Goal: Information Seeking & Learning: Learn about a topic

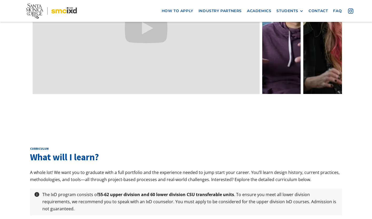
scroll to position [1667, 0]
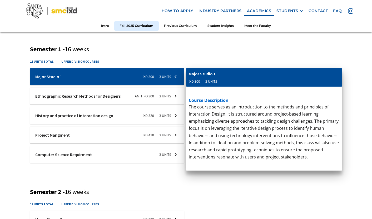
scroll to position [187, 0]
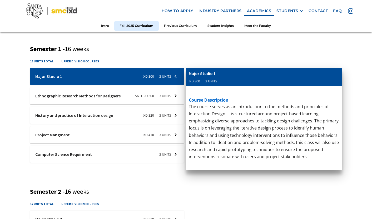
click at [64, 135] on div at bounding box center [107, 135] width 154 height 17
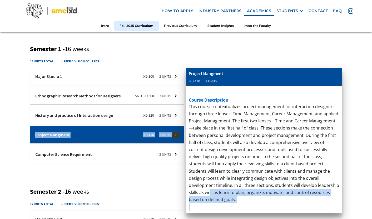
drag, startPoint x: 189, startPoint y: 108, endPoint x: 303, endPoint y: 183, distance: 137.1
click at [184, 163] on div "Ixd-310-studio-1 Major Studio 1 IXD 300 3 units course description The course s…" at bounding box center [107, 115] width 154 height 95
click at [317, 194] on p "This course contextualizes project management for interaction designers through…" at bounding box center [264, 153] width 151 height 100
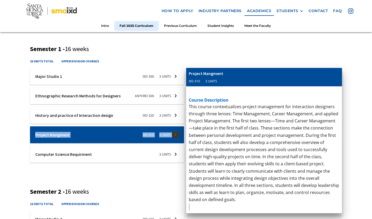
drag, startPoint x: 321, startPoint y: 194, endPoint x: 213, endPoint y: 131, distance: 125.4
click at [184, 131] on div "Ixd-310-studio-1 Major Studio 1 IXD 300 3 units course description The course s…" at bounding box center [107, 115] width 154 height 95
click at [248, 170] on p "This course contextualizes project management for interaction designers through…" at bounding box center [264, 153] width 151 height 100
drag, startPoint x: 319, startPoint y: 193, endPoint x: 318, endPoint y: 150, distance: 43.0
click at [184, 150] on div "Ixd-310-studio-1 Major Studio 1 IXD 300 3 units course description The course s…" at bounding box center [107, 115] width 154 height 95
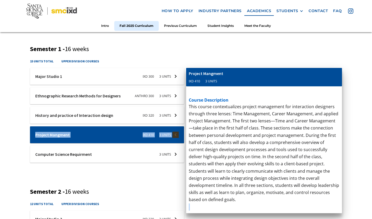
click at [258, 156] on div "cis-web-dev Computer Science Requirment 3 units course description CS 7 - Progr…" at bounding box center [264, 119] width 156 height 102
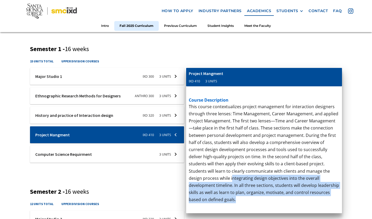
drag, startPoint x: 321, startPoint y: 193, endPoint x: 190, endPoint y: 177, distance: 132.5
click at [190, 177] on p "This course contextualizes project management for interaction designers through…" at bounding box center [264, 153] width 151 height 100
copy p "ntegrating design objectives into the overall development timeline. In all thre…"
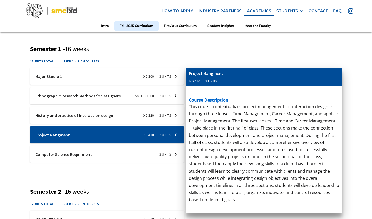
drag, startPoint x: 189, startPoint y: 107, endPoint x: 197, endPoint y: 110, distance: 8.7
click at [197, 110] on p "CS 7 - Programming for Non-Computer Science Majors or CS 87A - Python Programmi…" at bounding box center [264, 110] width 151 height 14
drag, startPoint x: 189, startPoint y: 107, endPoint x: 240, endPoint y: 8, distance: 111.4
drag, startPoint x: 232, startPoint y: 113, endPoint x: 249, endPoint y: 115, distance: 17.2
click at [249, 115] on p "CS 7 - Programming for Non-Computer Science Majors or CS 87A - Python Programmi…" at bounding box center [264, 110] width 151 height 14
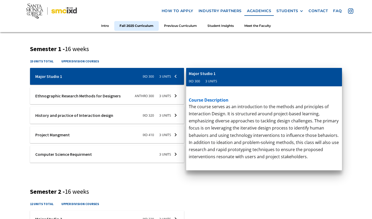
click at [172, 135] on div at bounding box center [107, 135] width 154 height 17
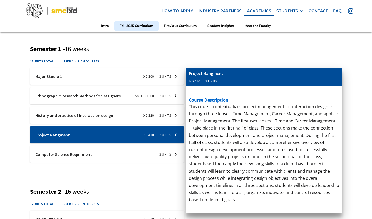
click at [188, 106] on div "course description CS 7 - Programming for Non-Computer Science Majors or CS 87A…" at bounding box center [264, 106] width 156 height 41
drag, startPoint x: 191, startPoint y: 107, endPoint x: 208, endPoint y: 115, distance: 19.2
click at [208, 115] on p "CS 7 - Programming for Non-Computer Science Majors or CS 87A - Python Programmi…" at bounding box center [264, 110] width 151 height 14
drag, startPoint x: 309, startPoint y: 142, endPoint x: 235, endPoint y: 119, distance: 77.6
click at [235, 119] on div "cis-web-dev Computer Science Requirment 3 units course description CS 7 - Progr…" at bounding box center [264, 119] width 156 height 102
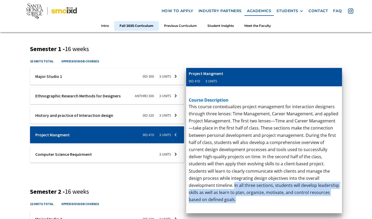
drag, startPoint x: 322, startPoint y: 179, endPoint x: 328, endPoint y: 194, distance: 16.8
click at [328, 194] on p "This course contextualizes project management for interaction designers through…" at bounding box center [264, 153] width 151 height 100
copy p "In all three sections, students will develop leadership skills as well as learn…"
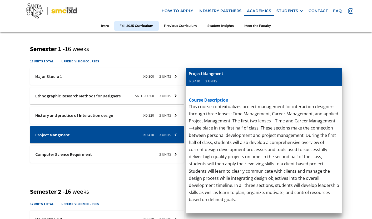
drag, startPoint x: 202, startPoint y: 81, endPoint x: 189, endPoint y: 82, distance: 12.9
click at [189, 82] on div "Computer Science Requirment 3 units" at bounding box center [264, 77] width 156 height 18
drag, startPoint x: 200, startPoint y: 81, endPoint x: 335, endPoint y: 1, distance: 157.8
